Goal: Use online tool/utility: Use online tool/utility

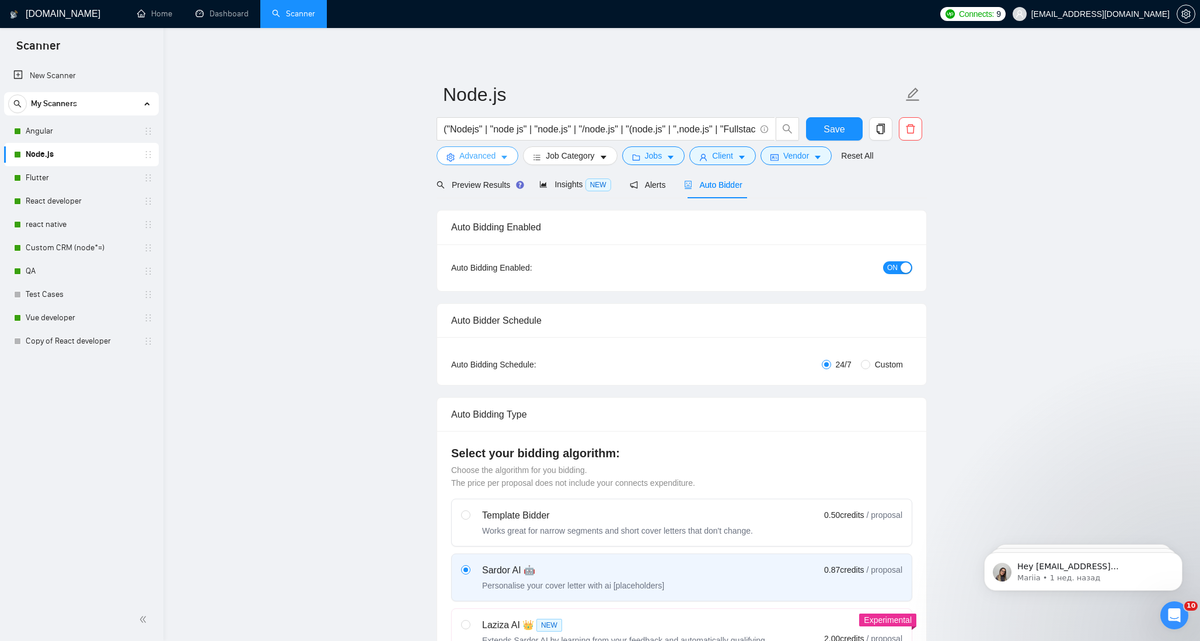
click at [499, 162] on button "Advanced" at bounding box center [478, 155] width 82 height 19
click at [674, 156] on icon "caret-down" at bounding box center [671, 158] width 6 height 4
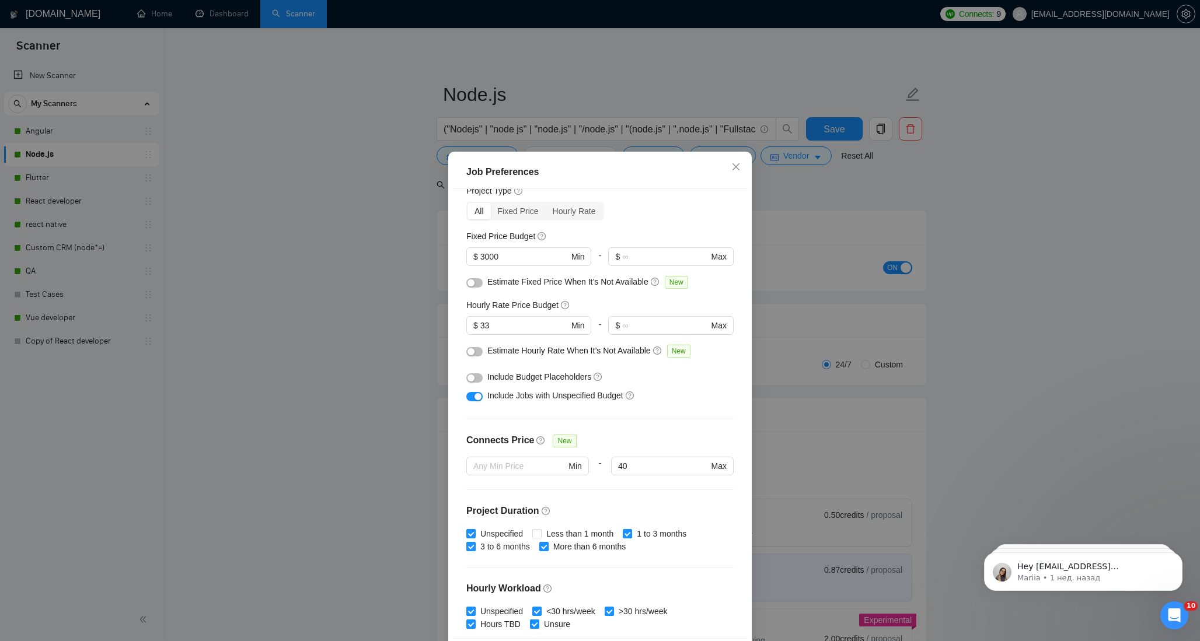
scroll to position [43, 0]
click at [501, 329] on input "33" at bounding box center [524, 324] width 88 height 13
type input "30"
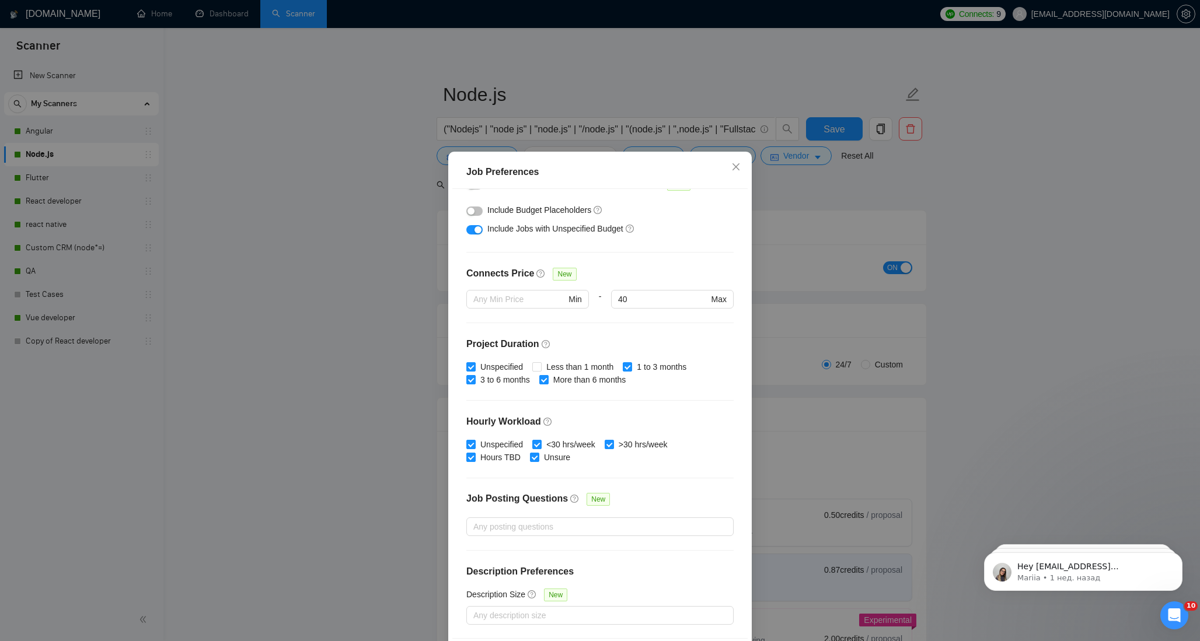
scroll to position [48, 0]
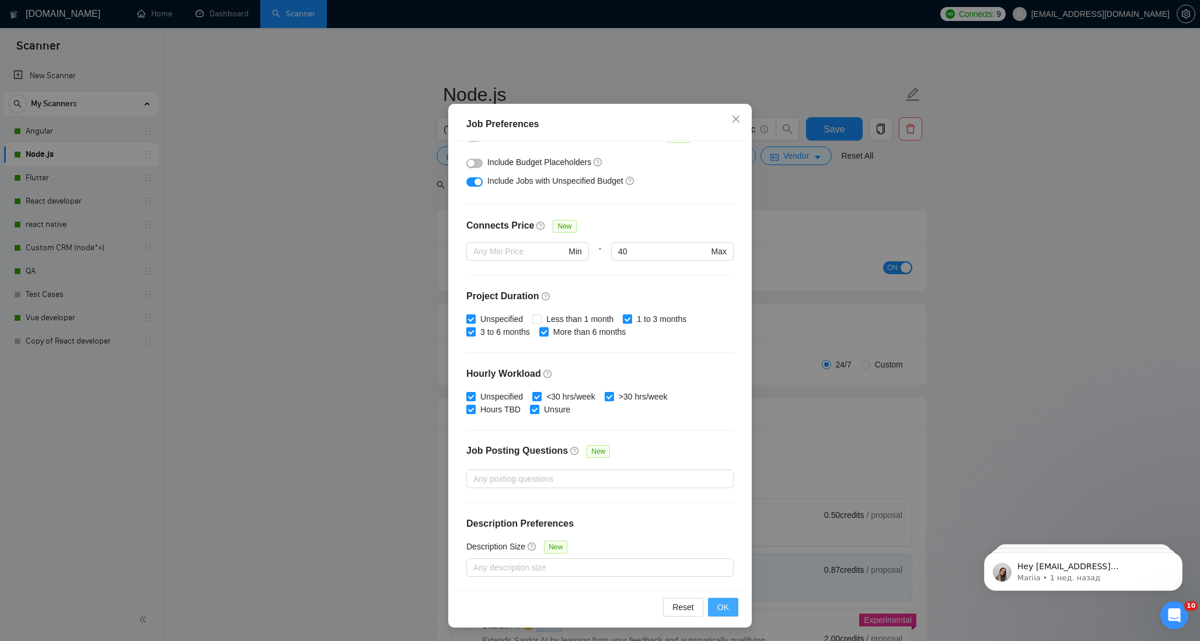
type input "30"
click at [723, 607] on span "OK" at bounding box center [723, 607] width 12 height 13
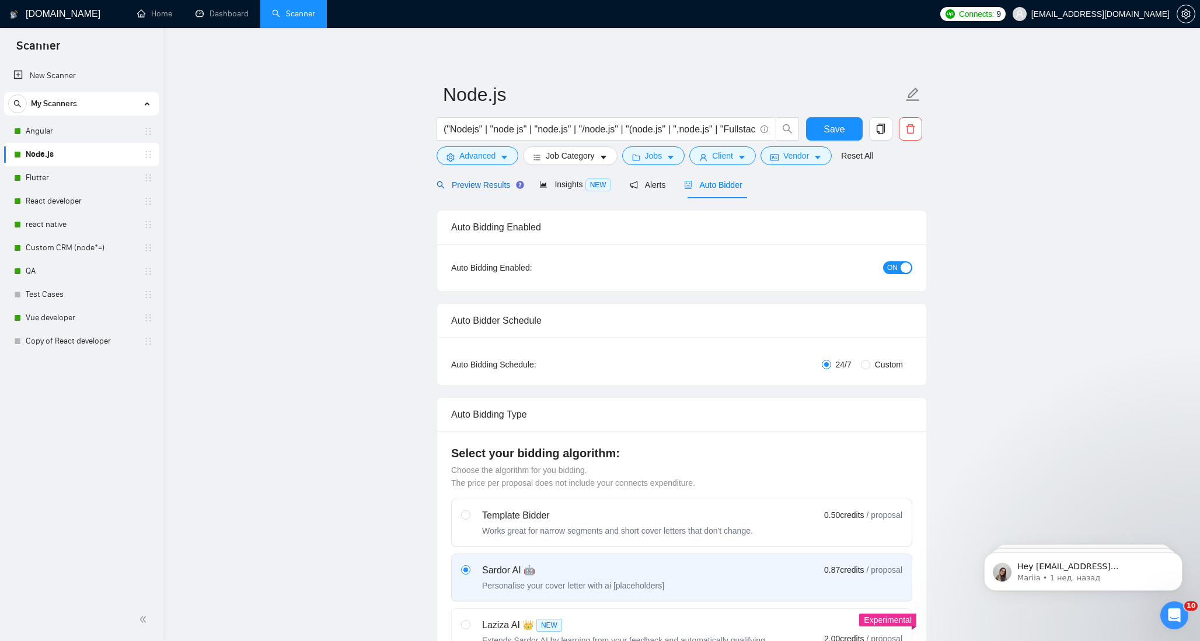
click at [461, 187] on span "Preview Results" at bounding box center [479, 184] width 84 height 9
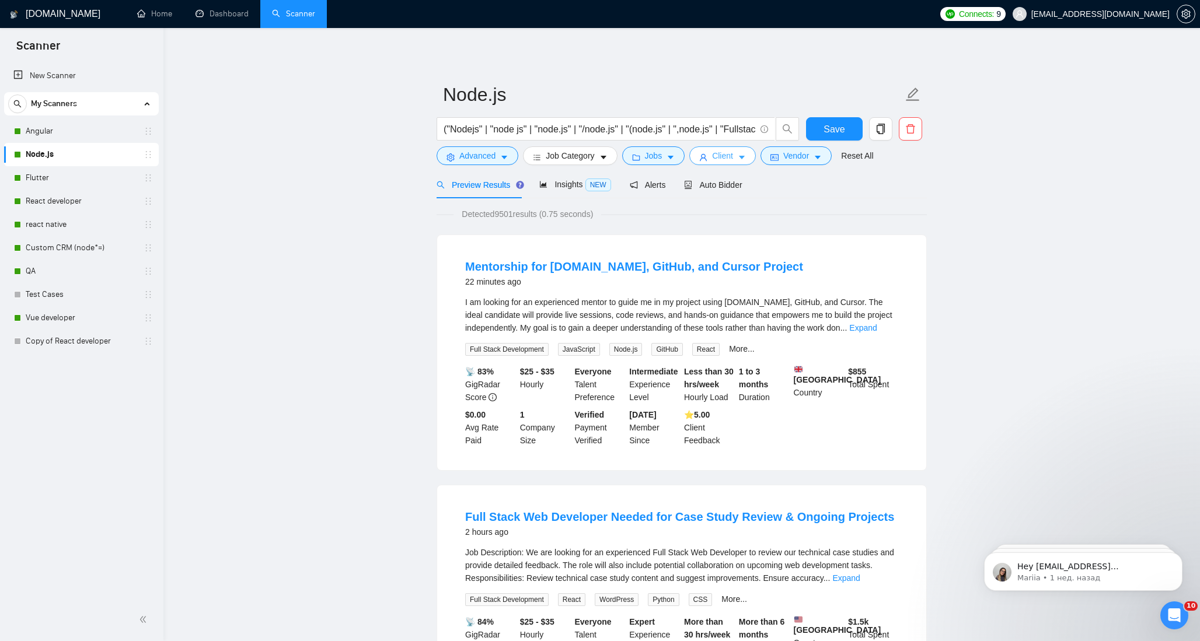
click at [746, 154] on icon "caret-down" at bounding box center [742, 158] width 8 height 8
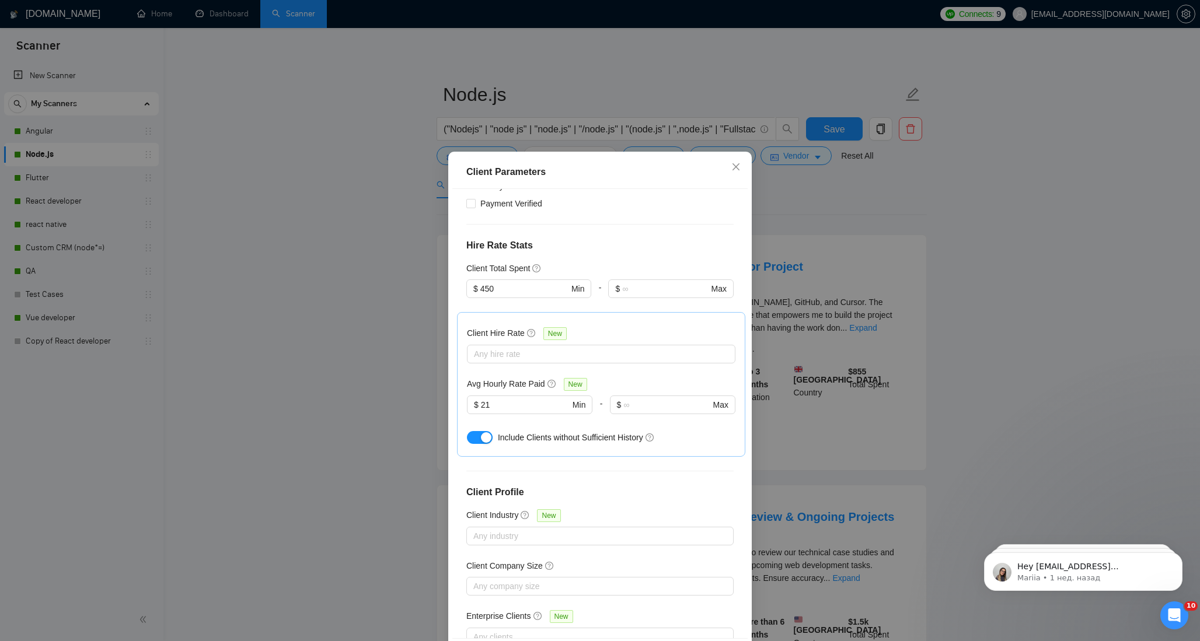
scroll to position [238, 0]
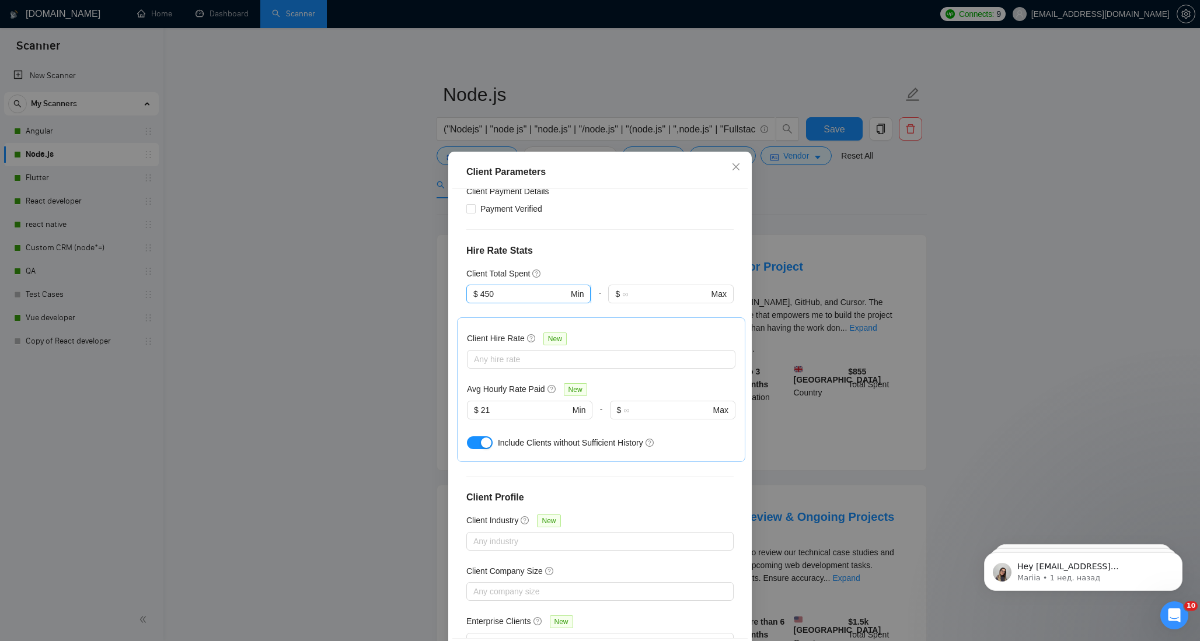
drag, startPoint x: 501, startPoint y: 295, endPoint x: 468, endPoint y: 294, distance: 33.9
click at [468, 294] on span "$ 450 Min" at bounding box center [528, 294] width 124 height 19
type input "1"
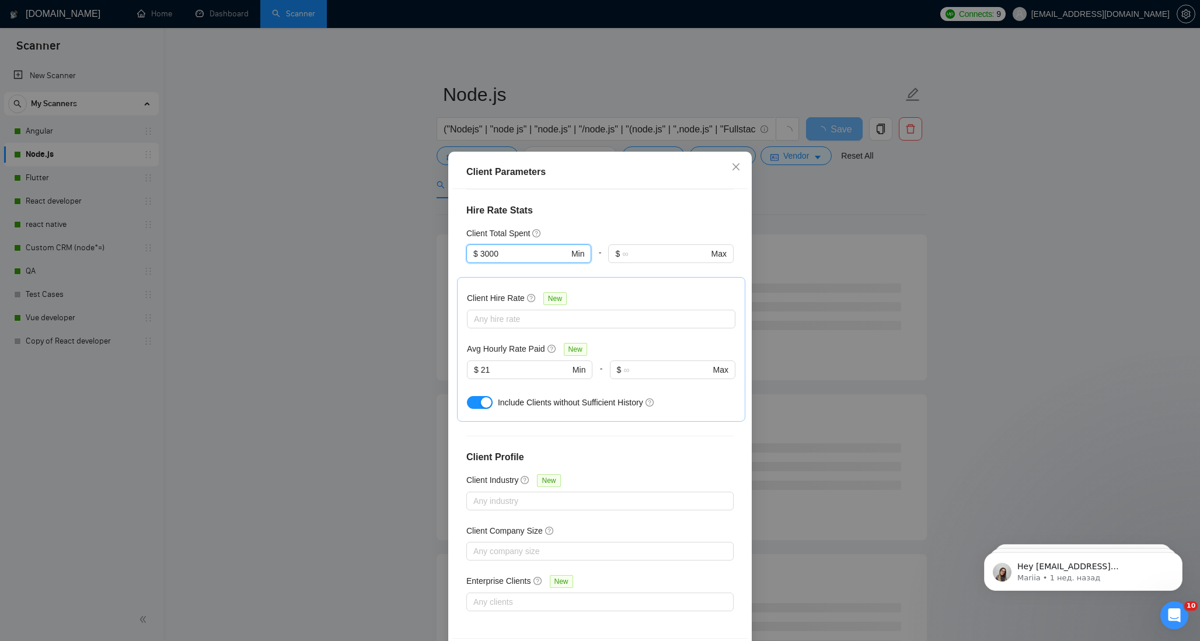
scroll to position [48, 0]
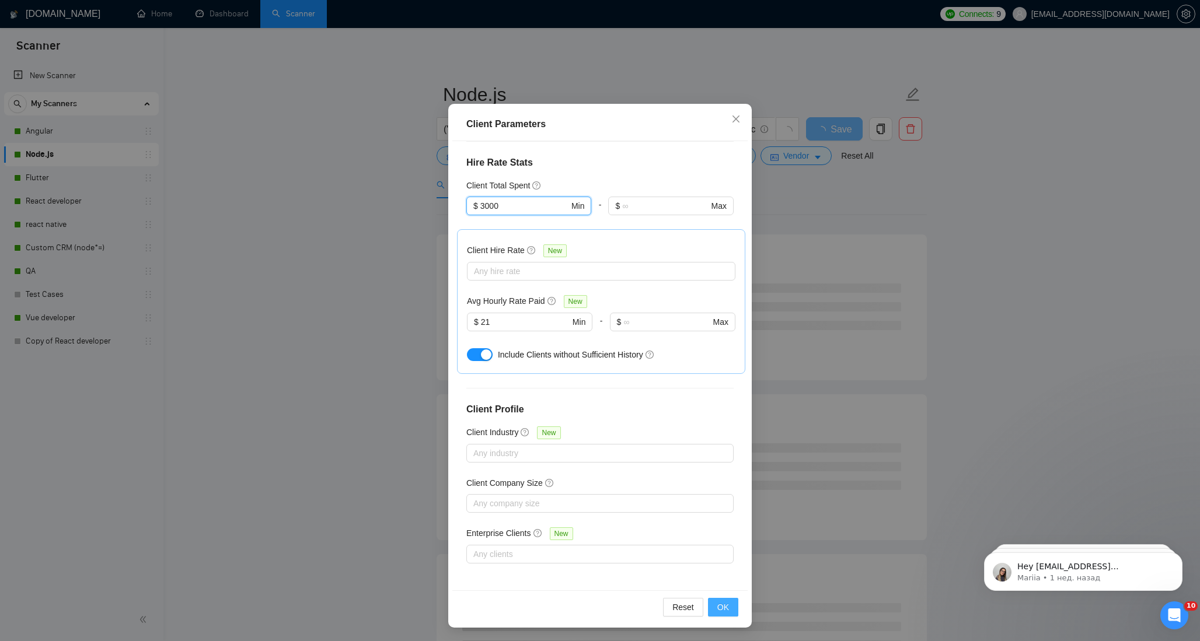
type input "3000"
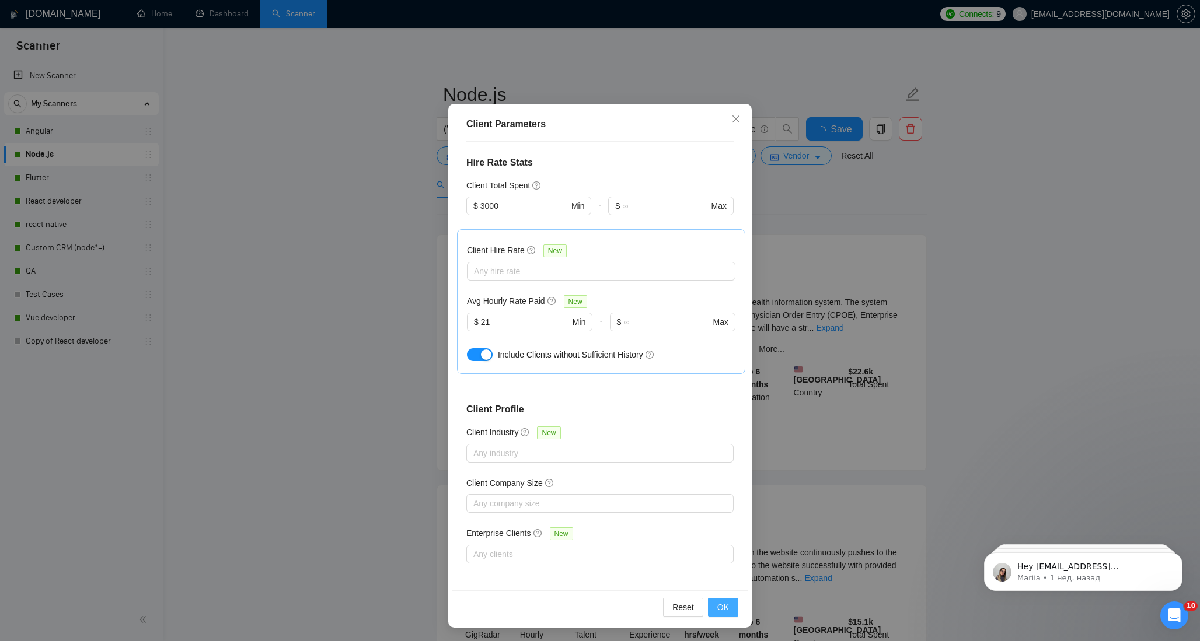
click at [722, 602] on span "OK" at bounding box center [723, 607] width 12 height 13
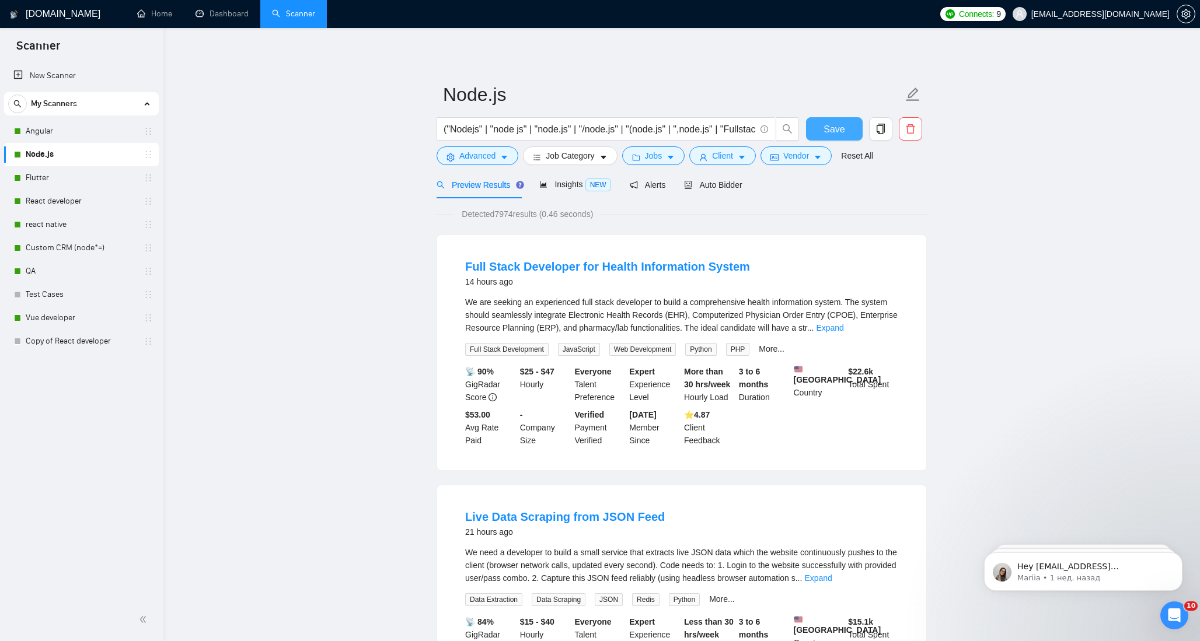
click at [835, 117] on button "Save" at bounding box center [834, 128] width 57 height 23
